Goal: Information Seeking & Learning: Learn about a topic

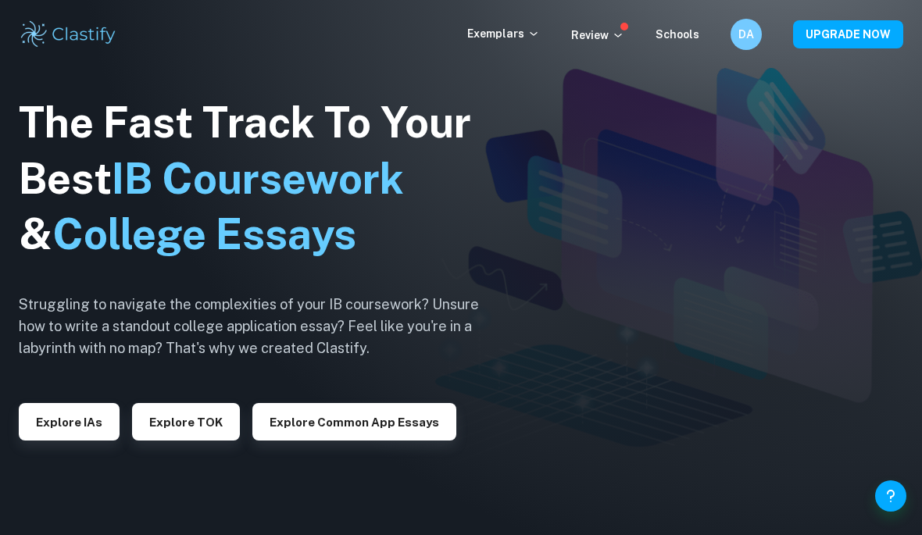
click at [92, 434] on button "Explore IAs" at bounding box center [69, 422] width 101 height 38
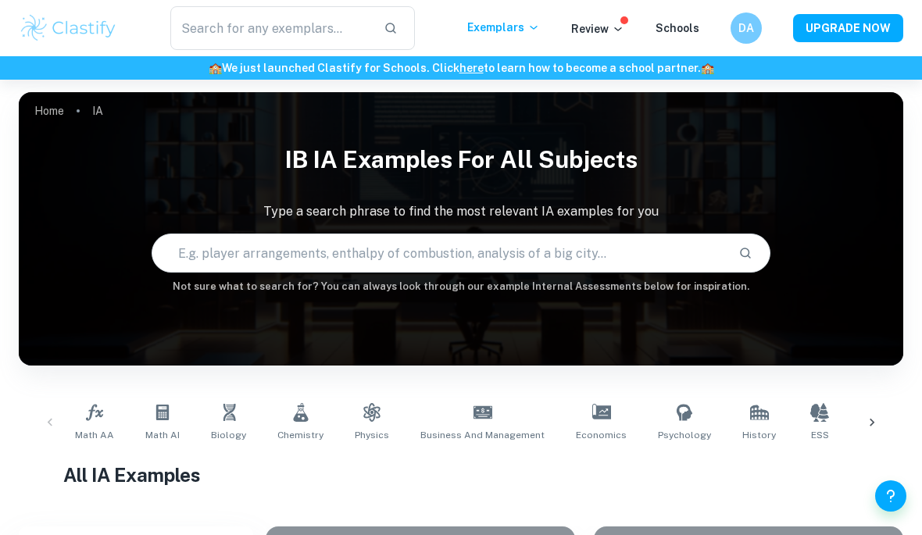
click at [233, 448] on link "Biology" at bounding box center [229, 423] width 48 height 52
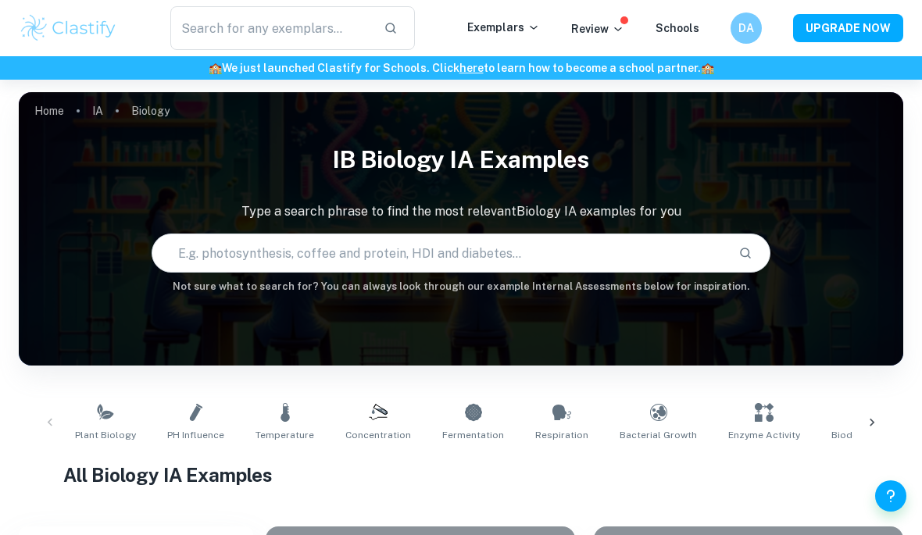
click at [659, 272] on input "text" at bounding box center [438, 253] width 573 height 44
click at [690, 244] on input "text" at bounding box center [438, 253] width 573 height 44
type input "Lactobateri"
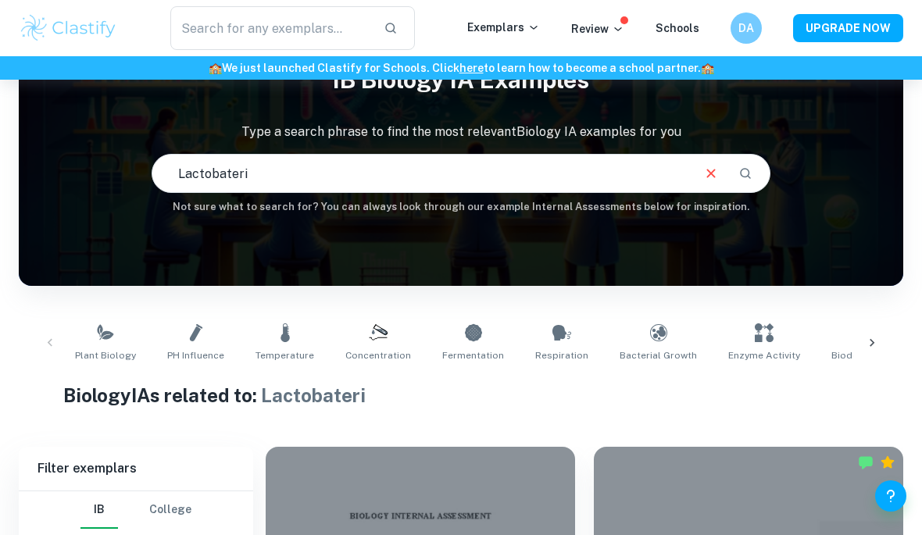
scroll to position [75, 0]
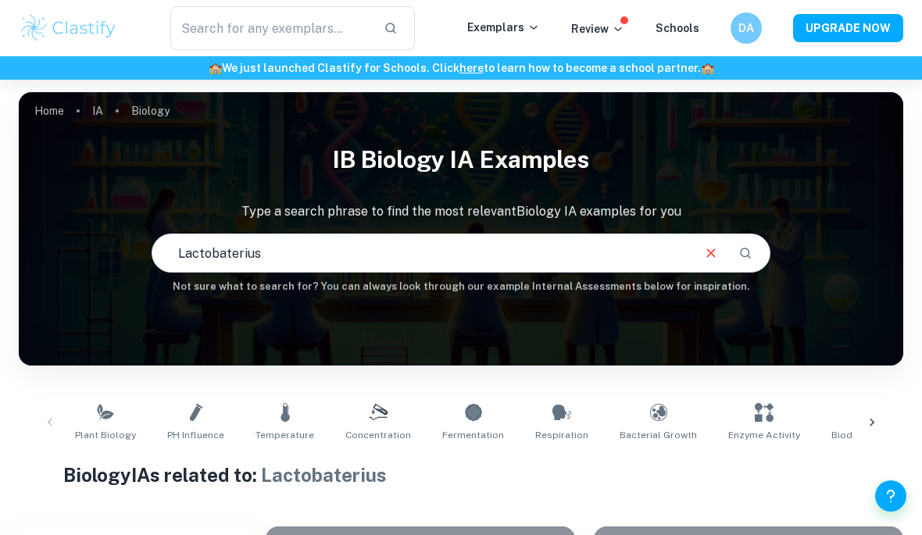
click at [704, 252] on icon "Clear" at bounding box center [710, 253] width 17 height 17
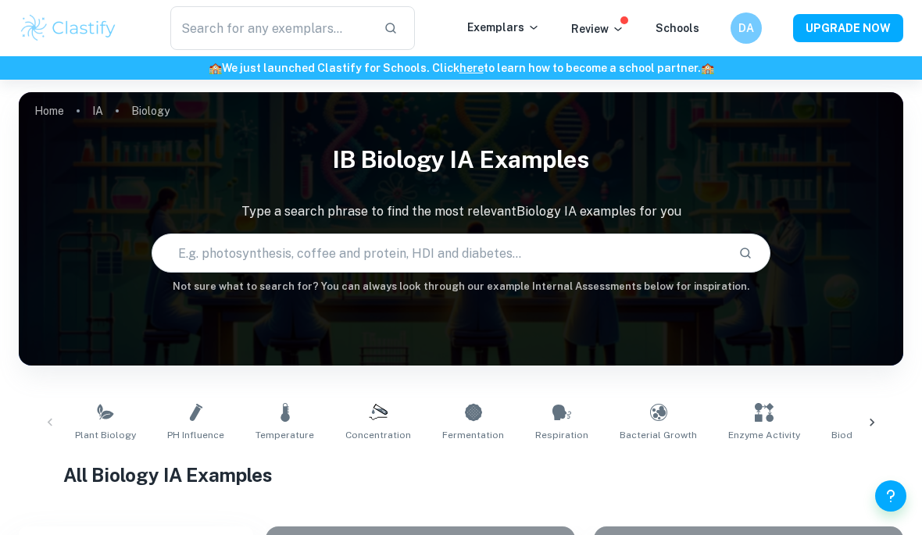
click at [710, 245] on input "Lactobaterius" at bounding box center [438, 253] width 573 height 44
type input "Coffee"
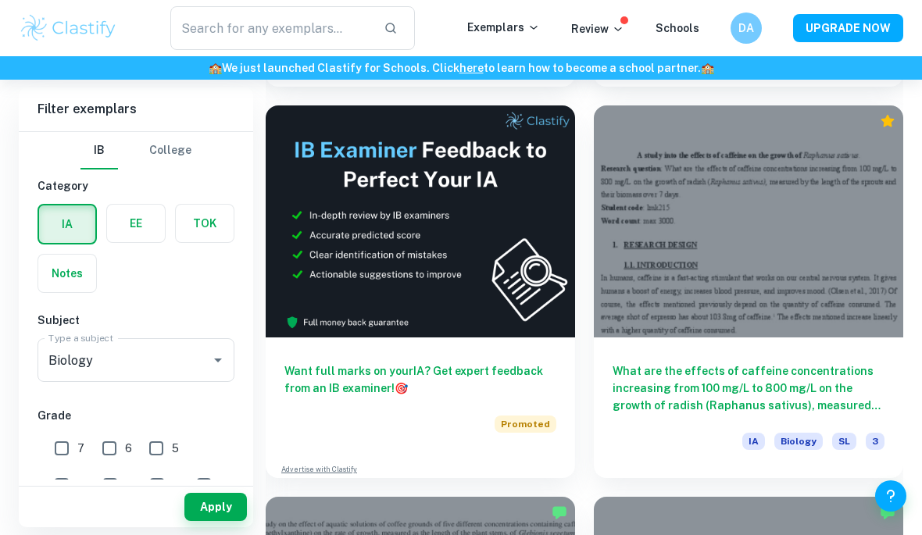
scroll to position [822, 0]
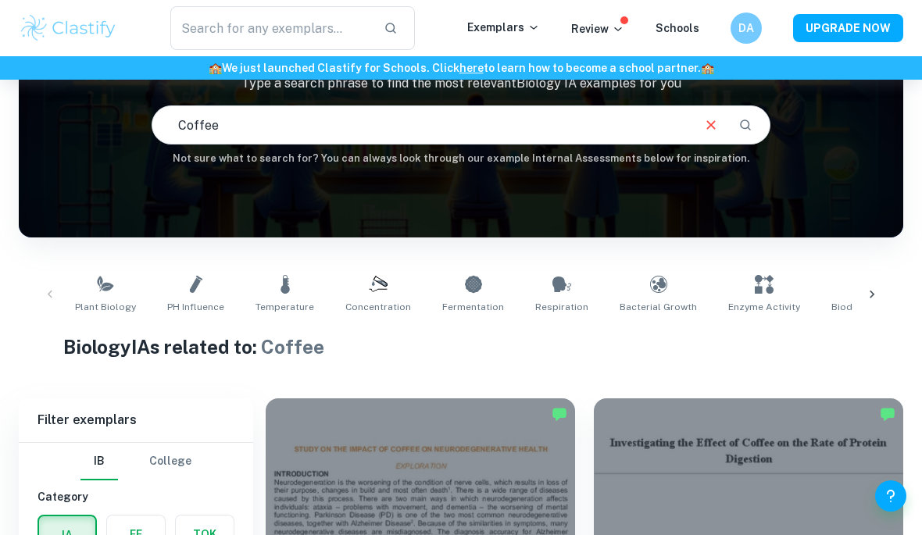
scroll to position [0, 0]
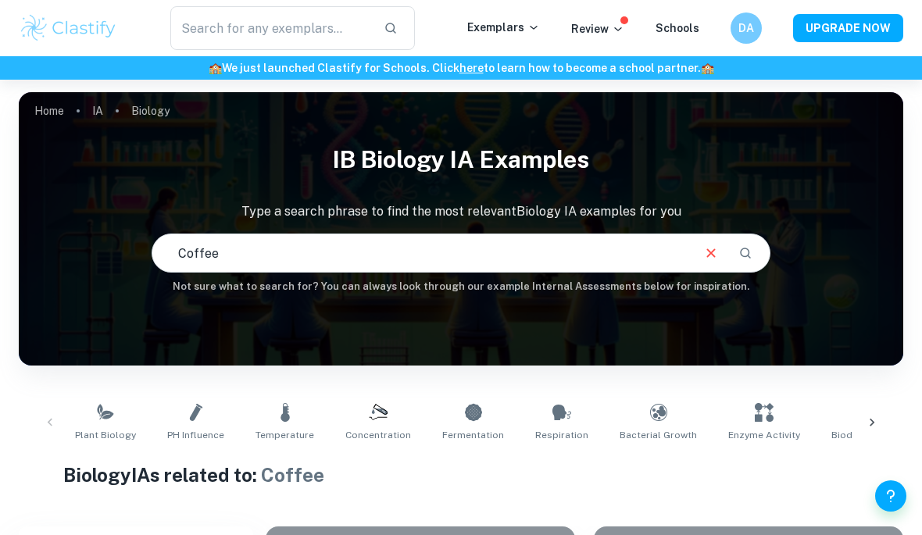
click at [884, 420] on div at bounding box center [872, 423] width 38 height 52
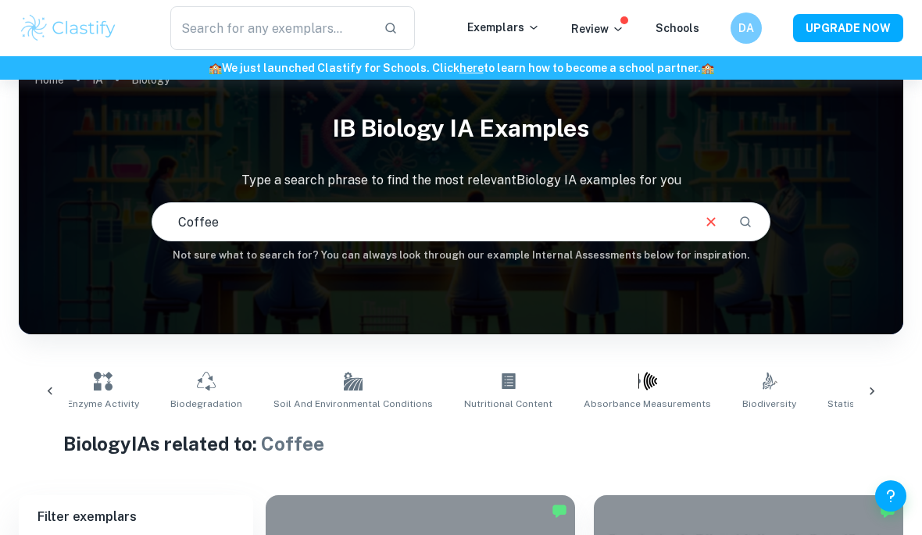
scroll to position [33, 0]
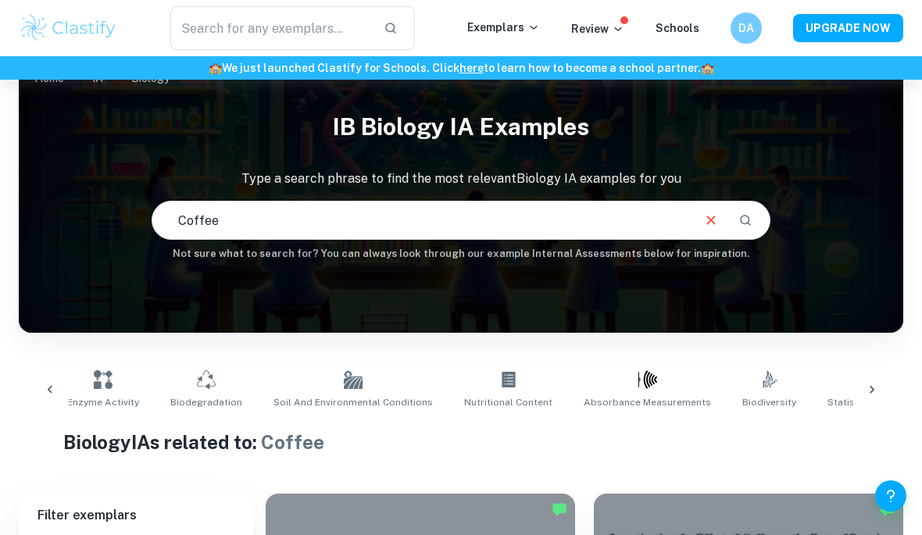
click at [883, 387] on div at bounding box center [872, 390] width 38 height 52
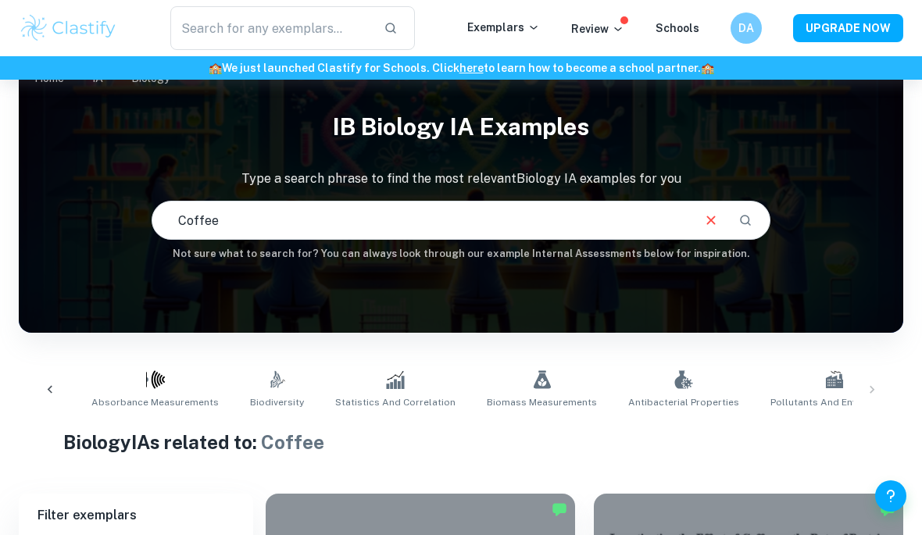
scroll to position [0, 1192]
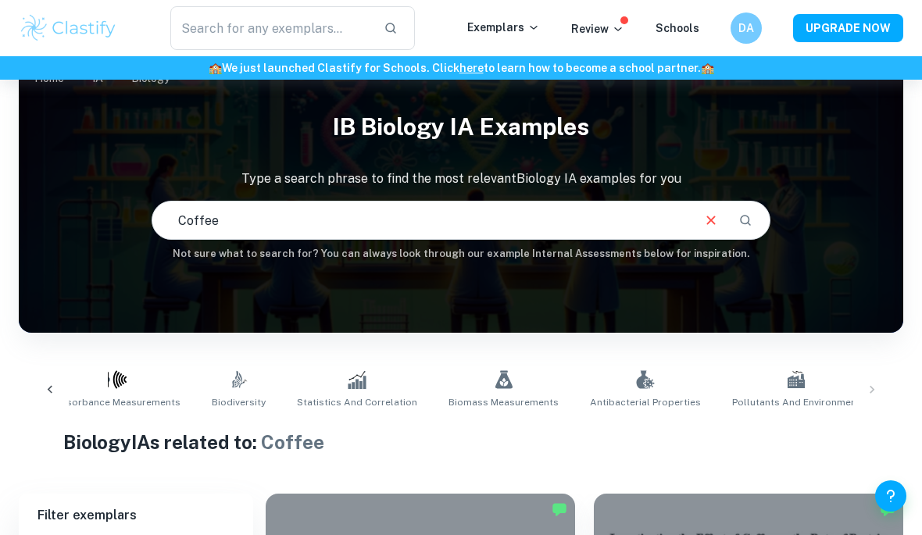
click at [884, 384] on div "Plant Biology pH Influence Temperature Concentration Fermentation Respiration B…" at bounding box center [460, 390] width 859 height 52
click at [871, 385] on div "Plant Biology pH Influence Temperature Concentration Fermentation Respiration B…" at bounding box center [460, 390] width 859 height 52
click at [50, 391] on icon at bounding box center [50, 390] width 5 height 8
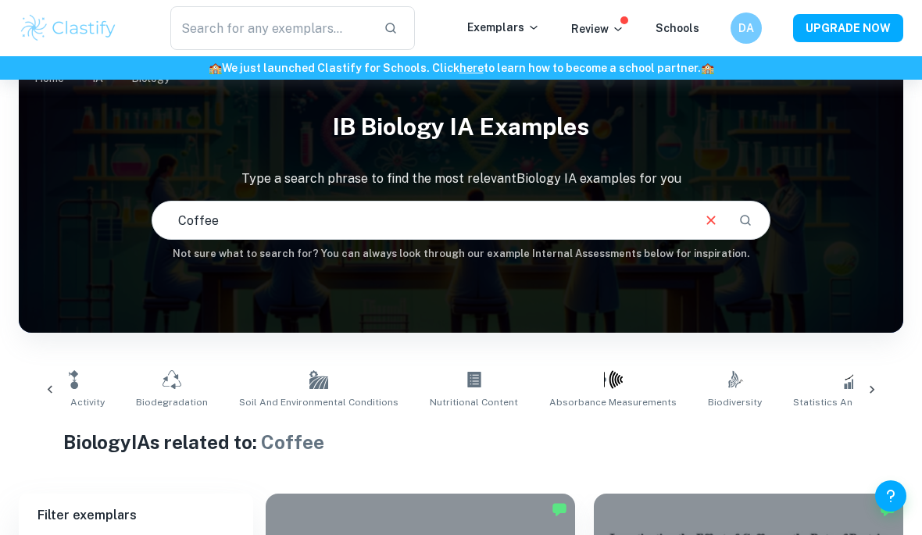
scroll to position [0, 531]
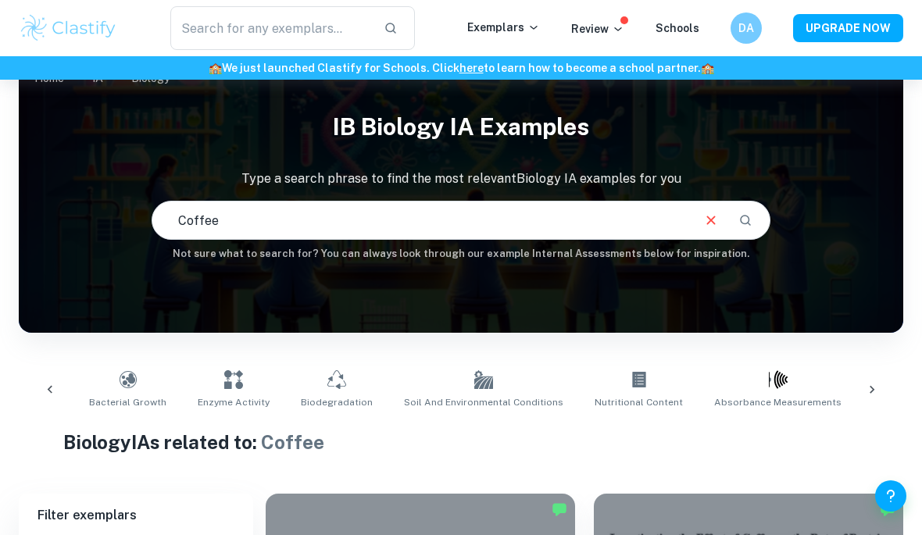
click at [43, 384] on icon at bounding box center [50, 390] width 16 height 16
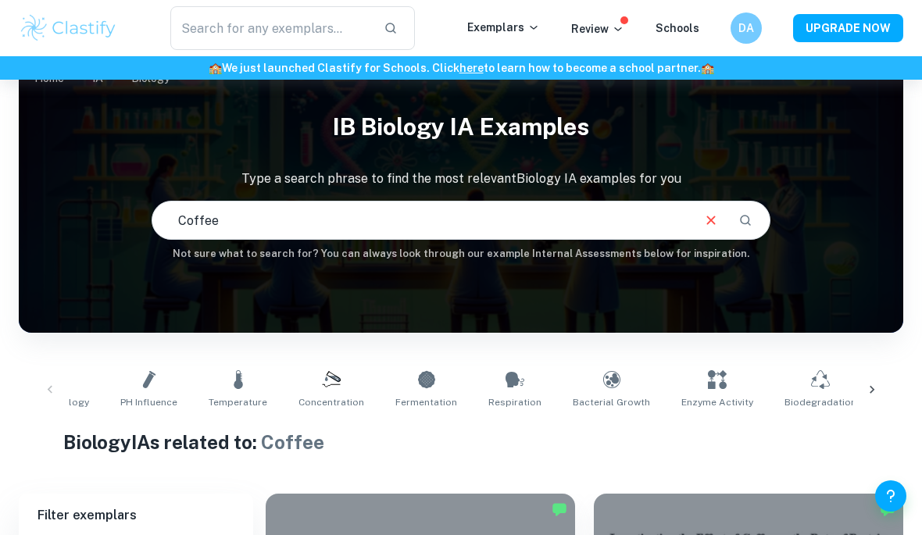
scroll to position [0, 0]
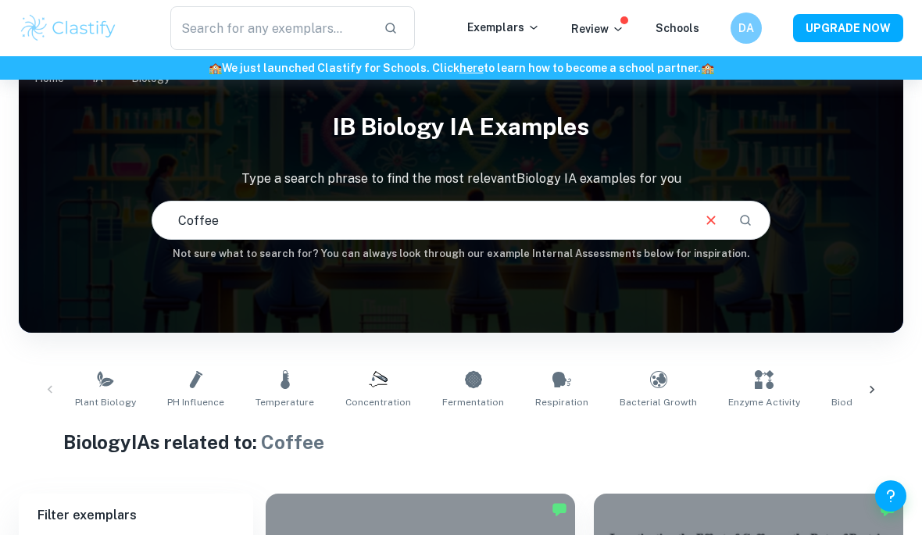
click at [763, 384] on link "Enzyme Activity" at bounding box center [764, 390] width 84 height 52
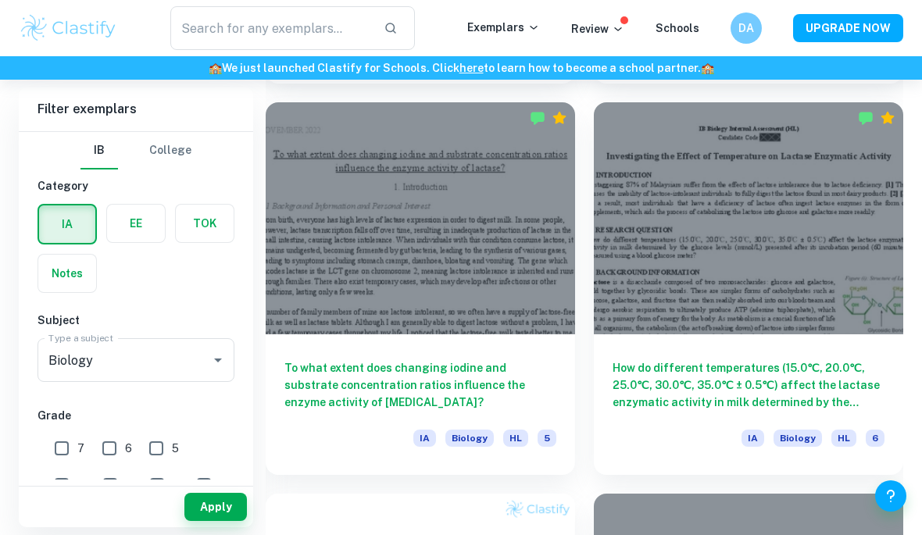
scroll to position [1208, 0]
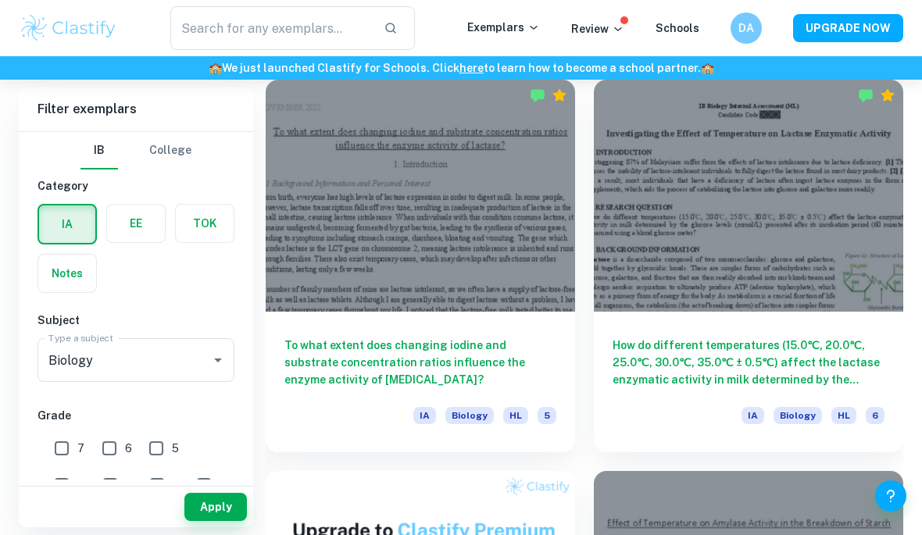
click at [835, 328] on div "How do different temperatures (15.0℃, 20.0℃, 25.0℃, 30.0℃, 35.0℃ ± 0.5℃) affect…" at bounding box center [748, 382] width 309 height 141
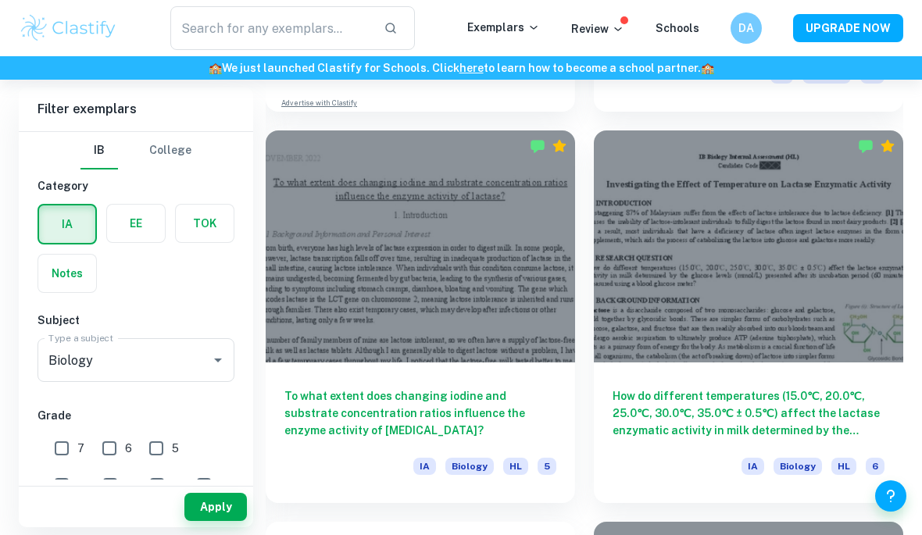
scroll to position [1234, 0]
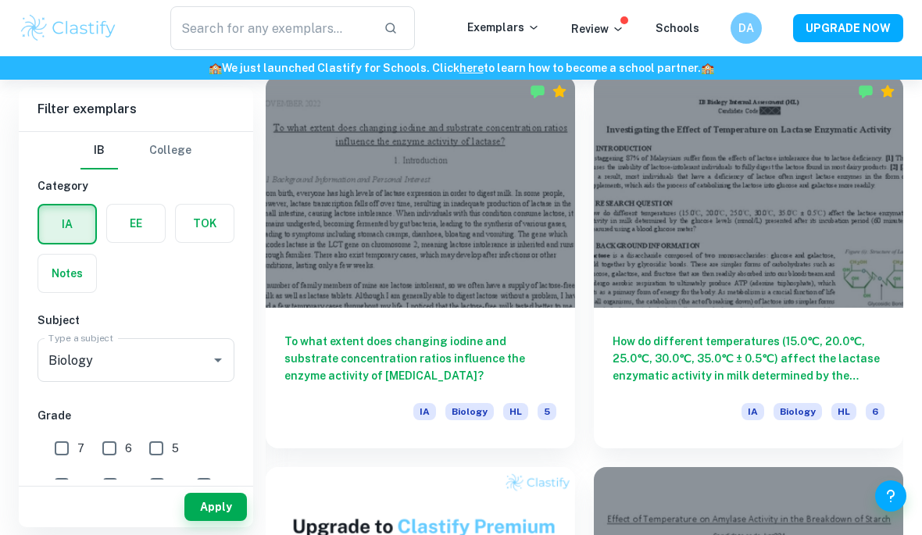
click at [71, 454] on input "7" at bounding box center [61, 448] width 31 height 31
checkbox input "true"
click at [175, 527] on div "Apply" at bounding box center [136, 507] width 234 height 41
click at [209, 521] on button "Apply" at bounding box center [215, 507] width 63 height 28
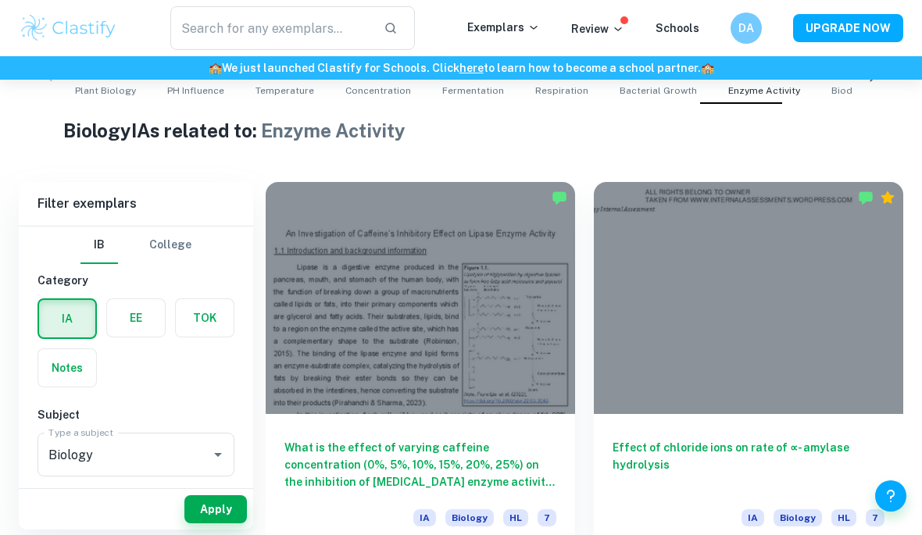
scroll to position [347, 0]
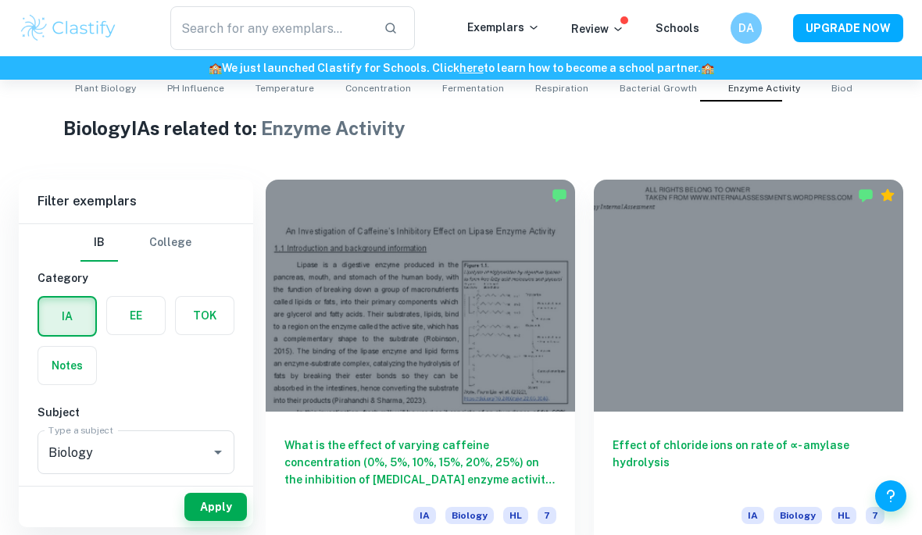
click at [541, 348] on div at bounding box center [420, 296] width 309 height 232
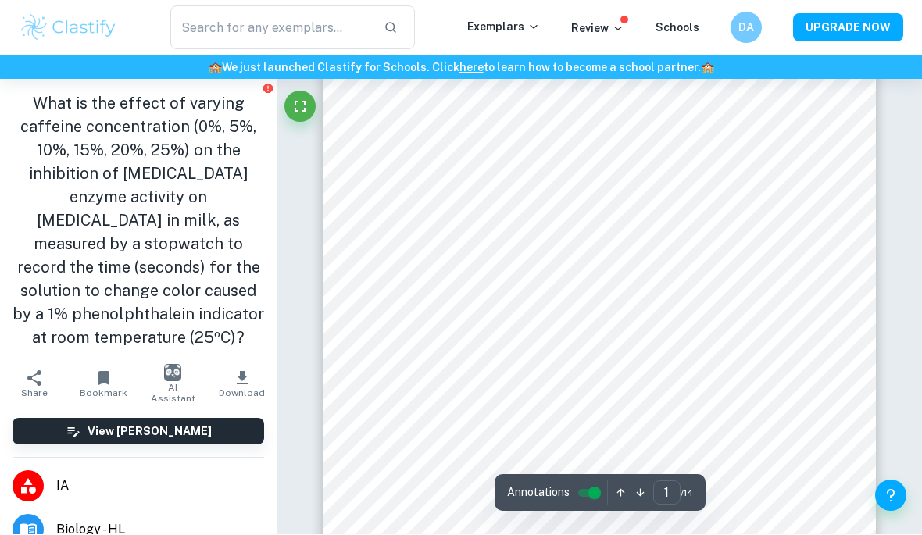
scroll to position [45, 0]
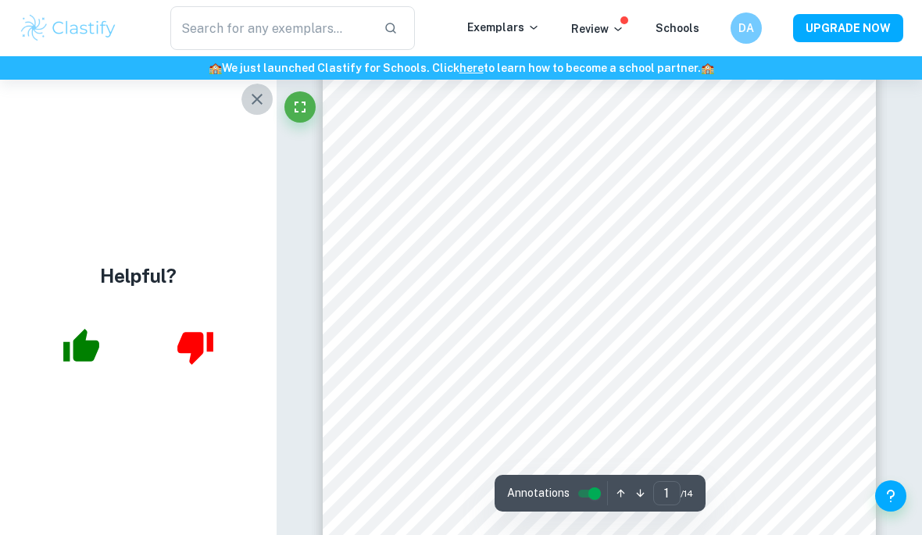
click at [259, 85] on button "button" at bounding box center [256, 99] width 31 height 31
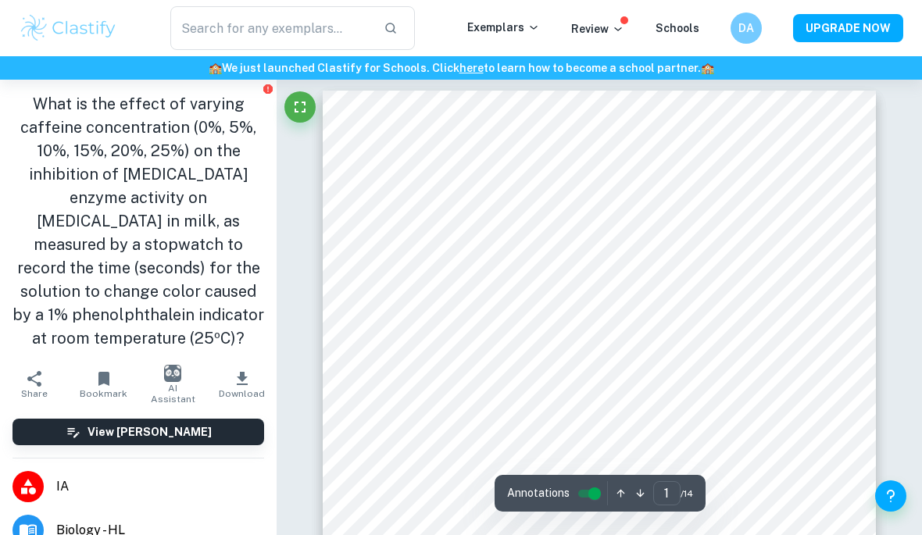
scroll to position [0, 0]
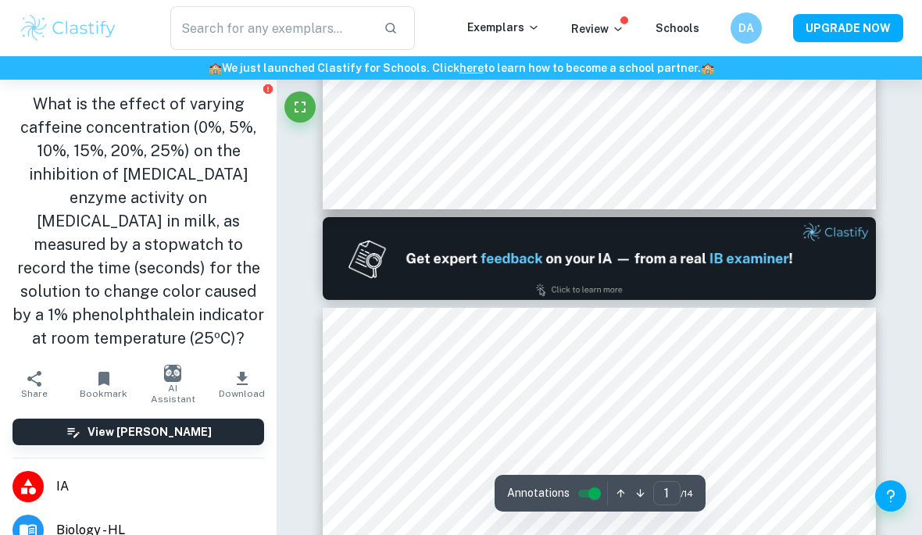
type input "2"
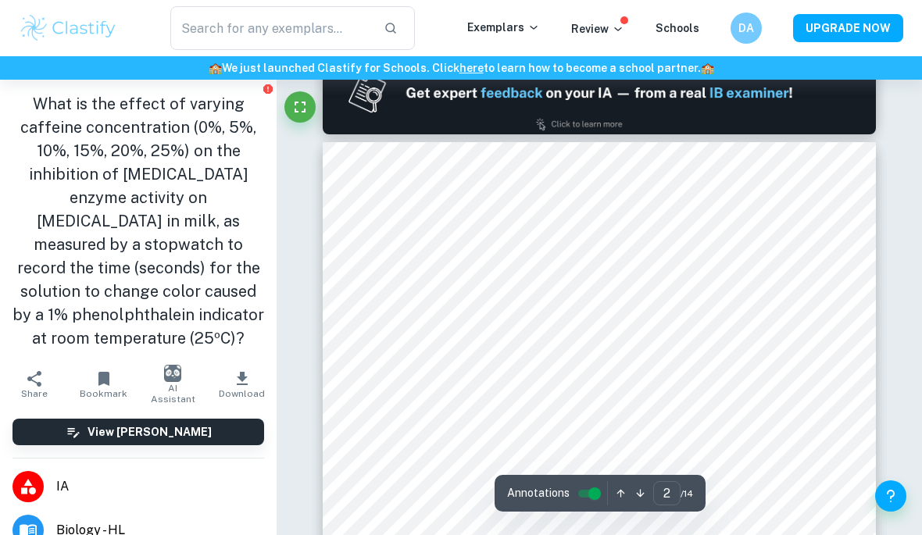
scroll to position [827, 0]
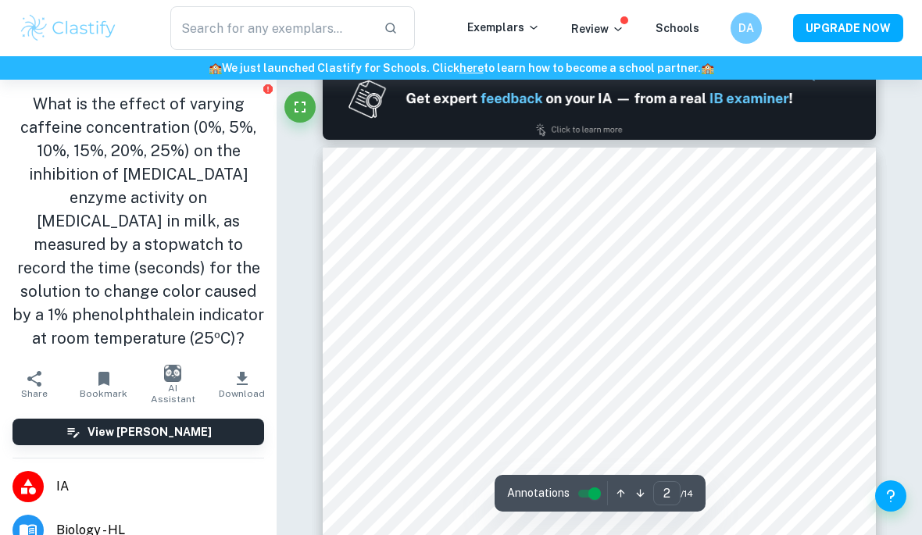
click at [847, 99] on img at bounding box center [599, 98] width 553 height 83
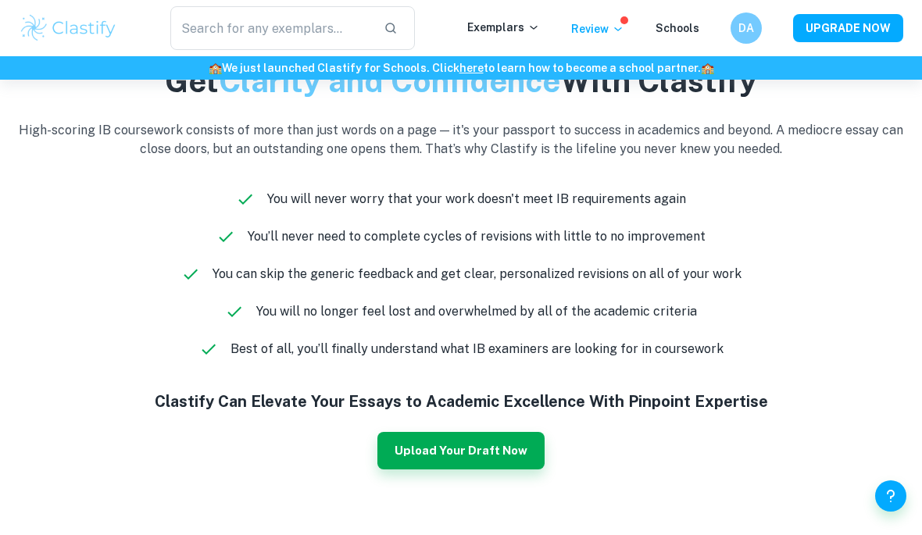
scroll to position [866, 0]
click at [777, 283] on div "You can skip the generic feedback and get clear, personalized revisions on all …" at bounding box center [461, 273] width 884 height 19
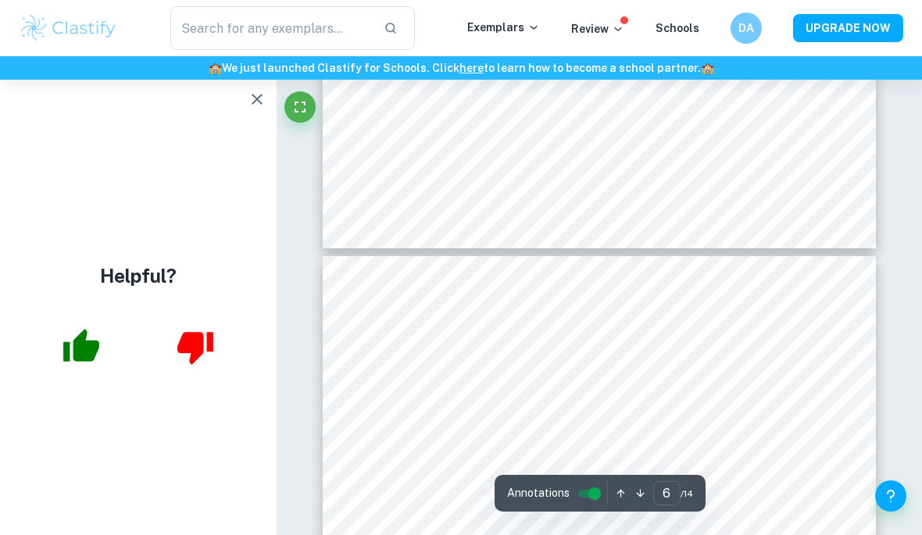
scroll to position [3998, 0]
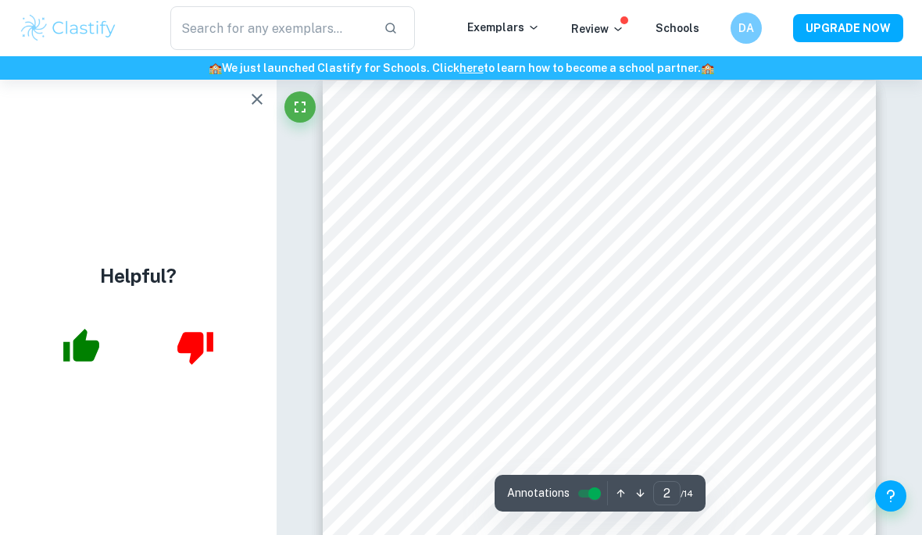
scroll to position [961, 0]
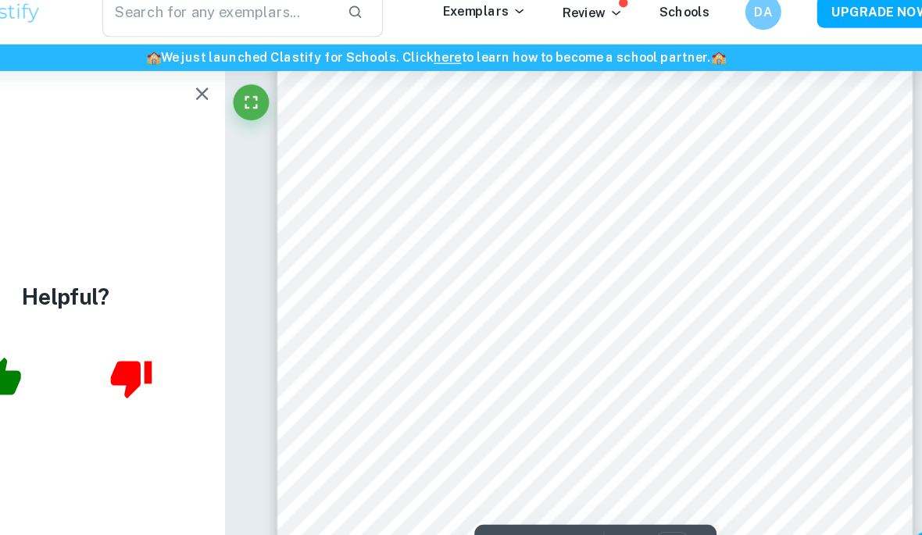
scroll to position [1045, 0]
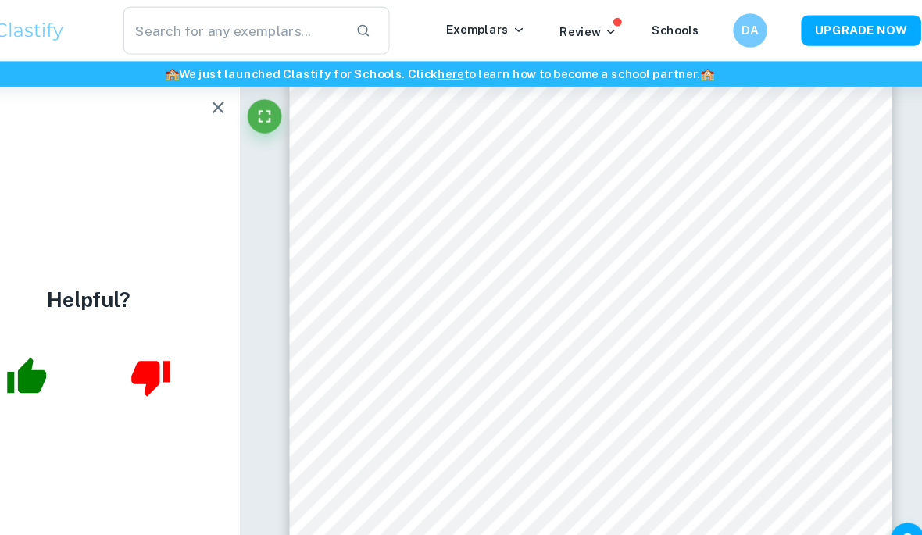
click at [824, 50] on div "​ Exemplars Review Schools DA UPGRADE NOW" at bounding box center [461, 28] width 922 height 56
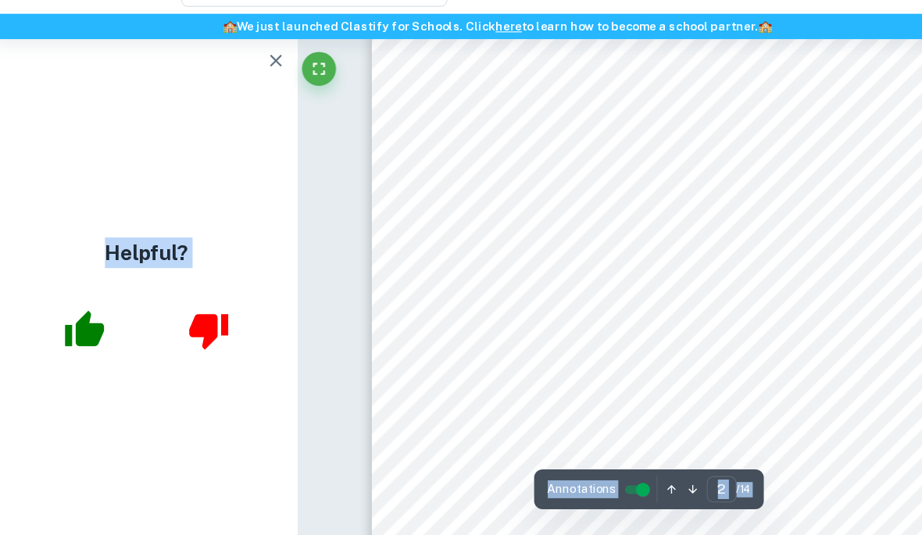
click at [255, 90] on icon "button" at bounding box center [257, 99] width 19 height 19
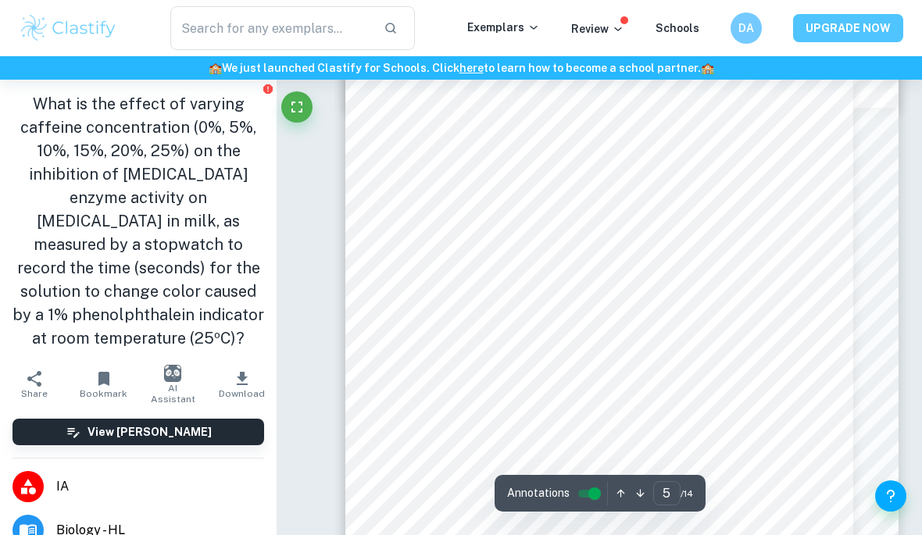
scroll to position [3113, 0]
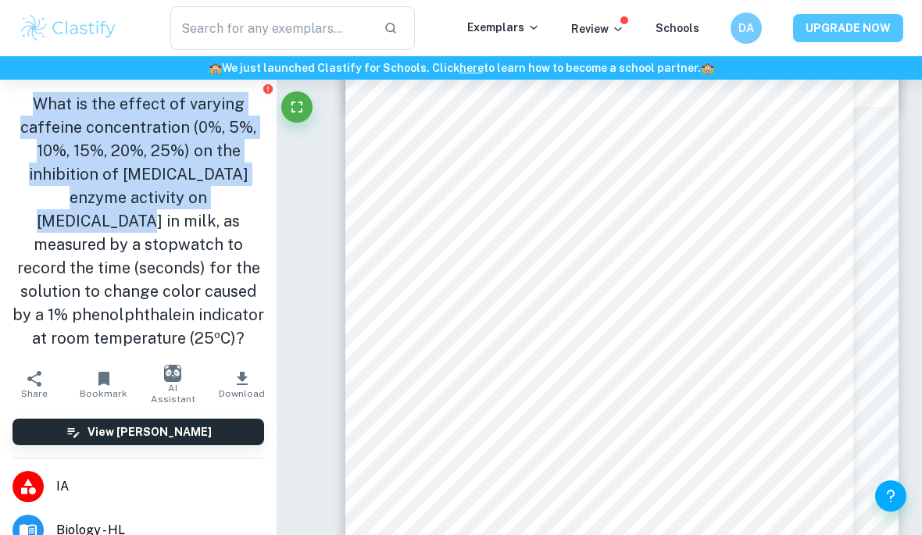
click at [211, 203] on h1 "What is the effect of varying caffeine concentration (0%, 5%, 10%, 15%, 20%, 25…" at bounding box center [139, 221] width 252 height 258
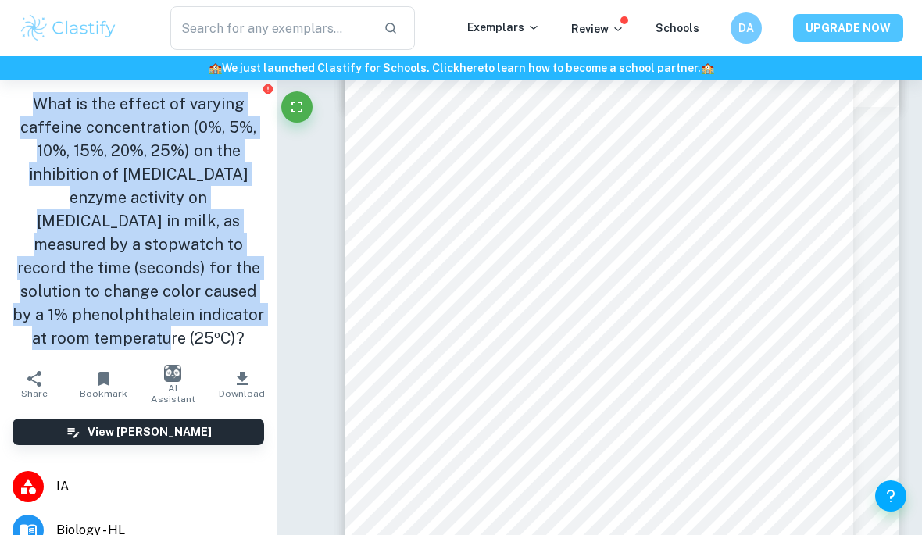
copy h1 "What is the effect of varying caffeine concentration (0%, 5%, 10%, 15%, 20%, 25…"
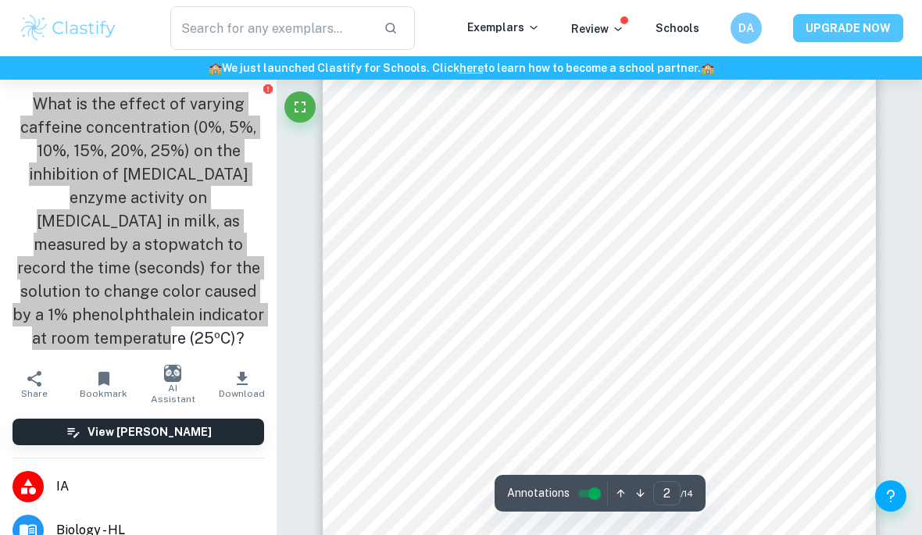
scroll to position [616, 0]
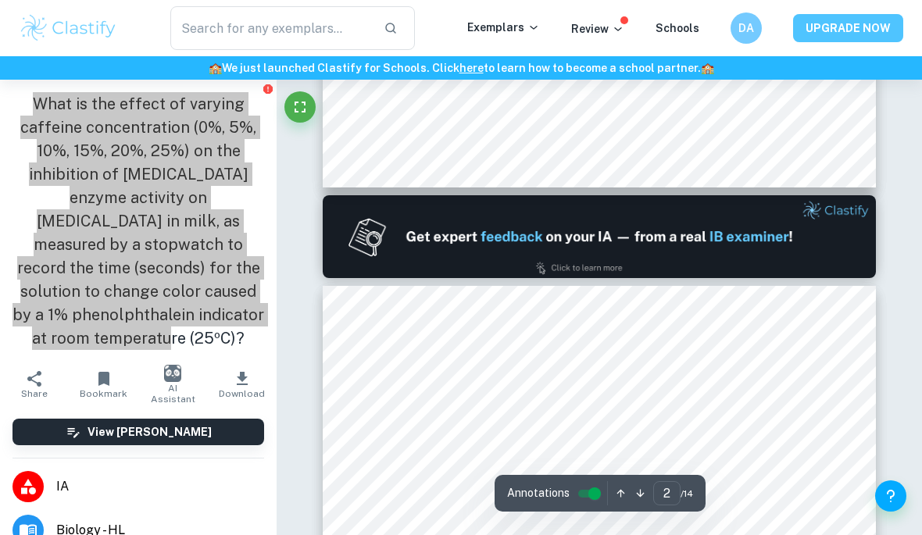
type input "1"
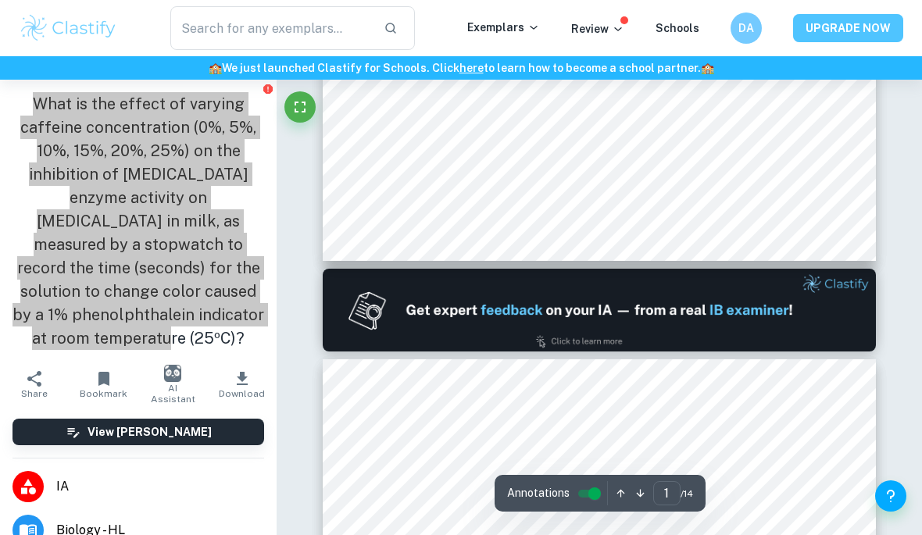
scroll to position [0, 0]
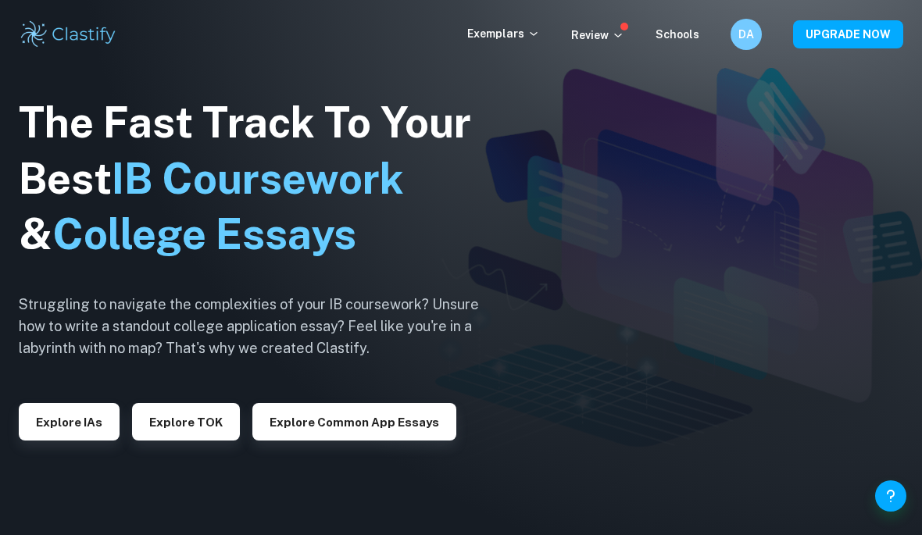
click at [86, 441] on button "Explore IAs" at bounding box center [69, 422] width 101 height 38
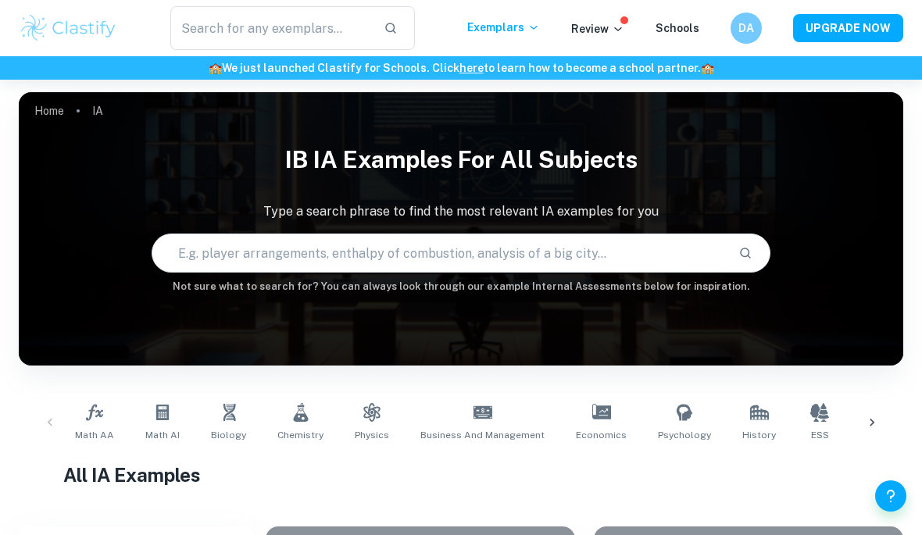
click at [414, 263] on input "text" at bounding box center [438, 253] width 573 height 44
type input "Oats"
click at [741, 264] on button "Search" at bounding box center [745, 253] width 27 height 27
click at [743, 266] on button "Search" at bounding box center [745, 253] width 27 height 27
